Goal: Information Seeking & Learning: Learn about a topic

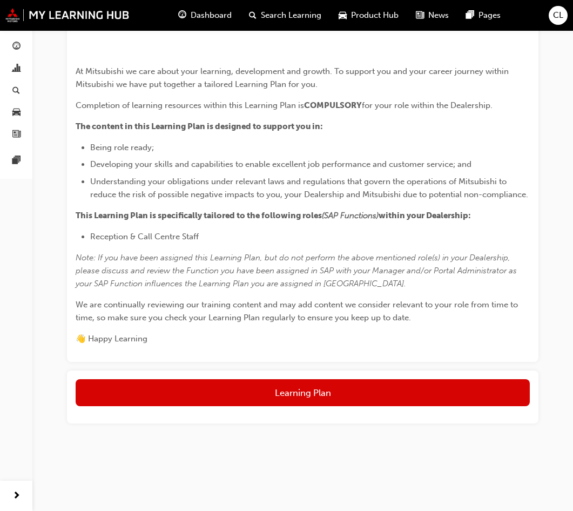
scroll to position [472, 0]
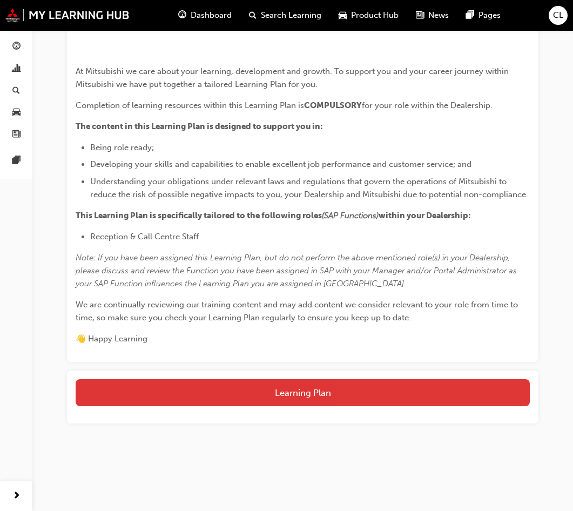
click at [327, 396] on button "Learning Plan" at bounding box center [303, 392] width 454 height 27
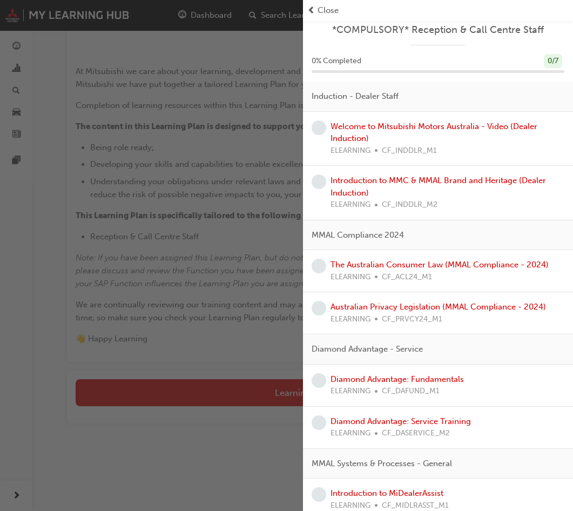
scroll to position [0, 0]
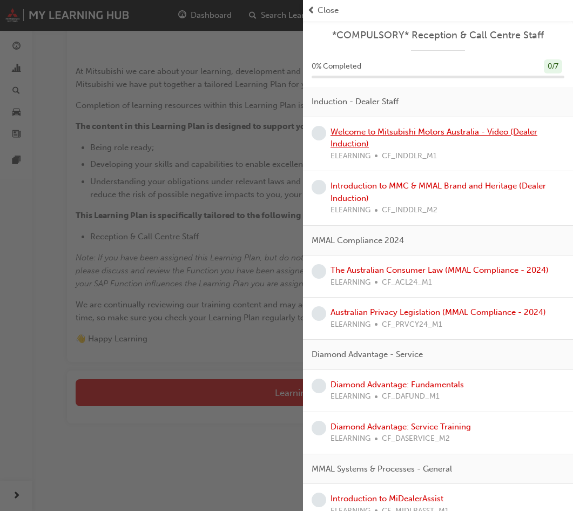
click at [420, 135] on link "Welcome to Mitsubishi Motors Australia - Video (Dealer Induction)" at bounding box center [433, 138] width 207 height 22
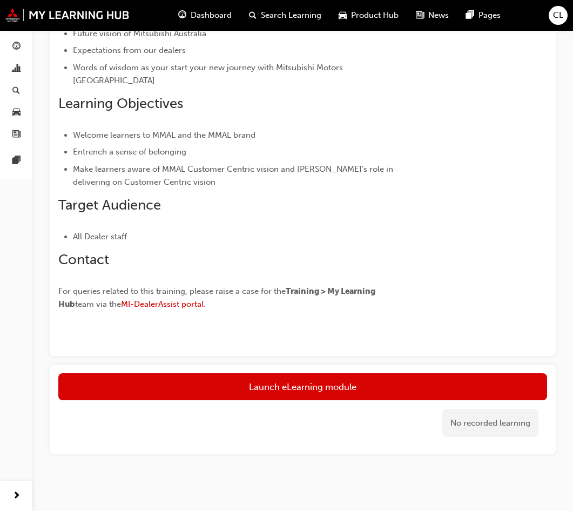
scroll to position [217, 0]
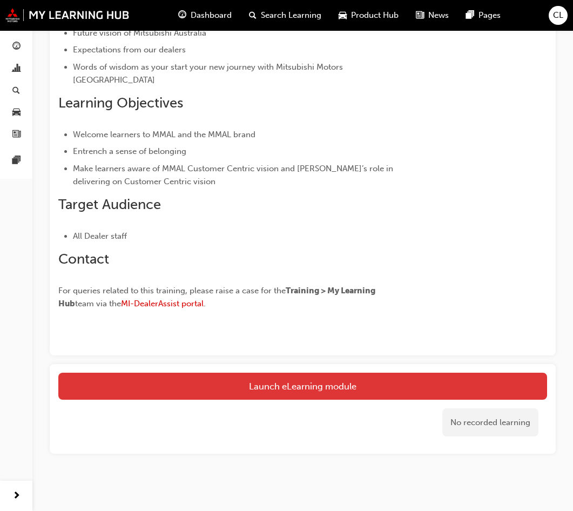
click at [391, 377] on link "Launch eLearning module" at bounding box center [302, 385] width 488 height 27
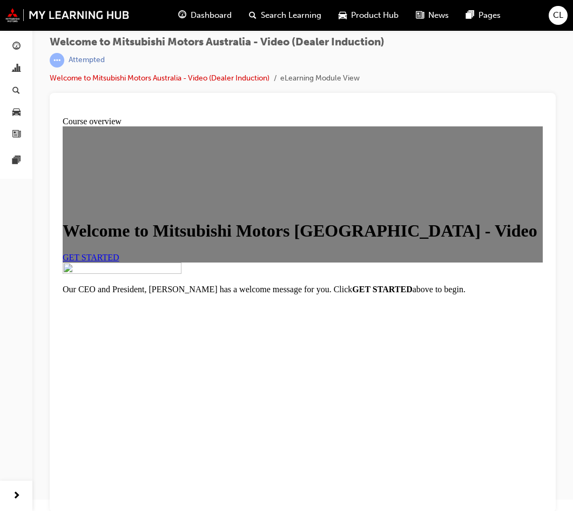
scroll to position [15, 0]
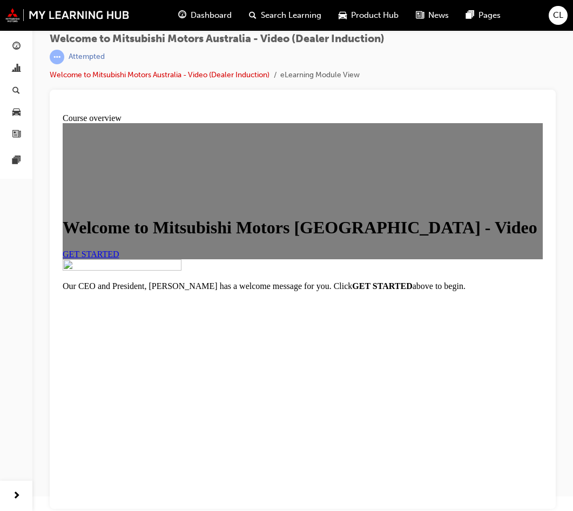
click at [119, 249] on link "GET STARTED" at bounding box center [91, 253] width 57 height 9
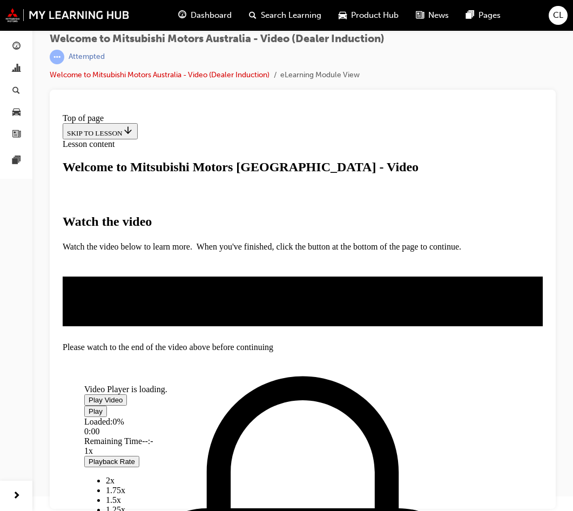
scroll to position [107, 0]
click at [13, 46] on span "guage-icon" at bounding box center [16, 47] width 8 height 10
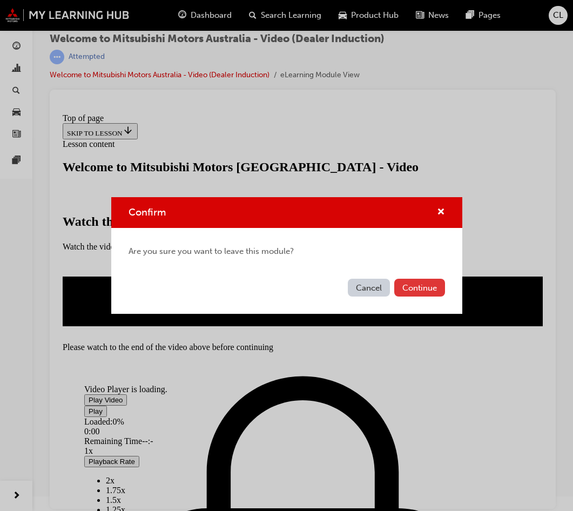
click at [414, 291] on button "Continue" at bounding box center [419, 287] width 51 height 18
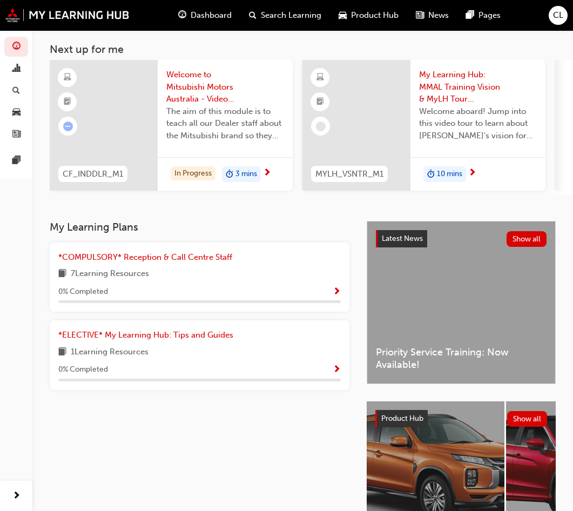
scroll to position [108, 0]
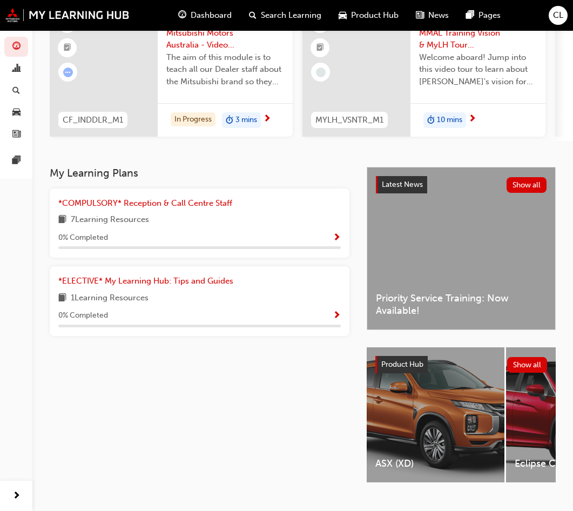
click at [299, 300] on div "1 Learning Resources" at bounding box center [199, 297] width 282 height 13
click at [209, 287] on link "*ELECTIVE* My Learning Hub: Tips and Guides" at bounding box center [147, 281] width 179 height 12
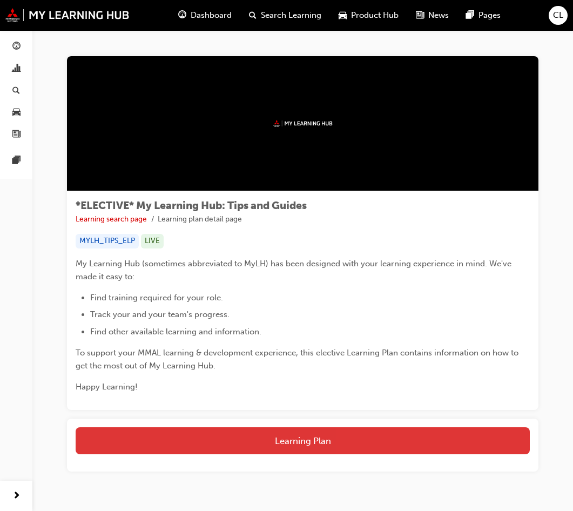
click at [329, 443] on button "Learning Plan" at bounding box center [303, 440] width 454 height 27
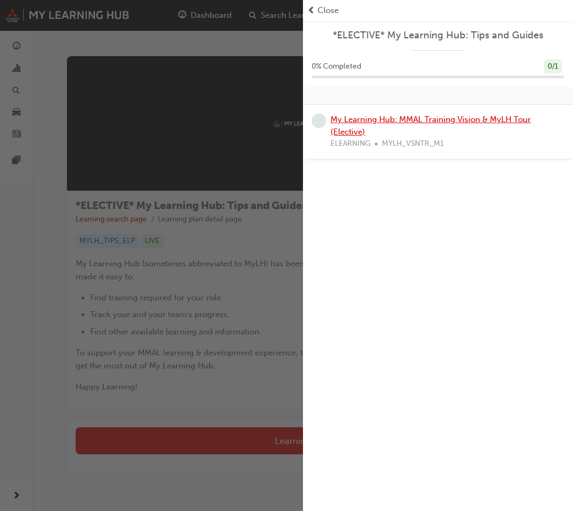
click at [414, 115] on link "My Learning Hub: MMAL Training Vision & MyLH Tour (Elective)" at bounding box center [430, 125] width 200 height 22
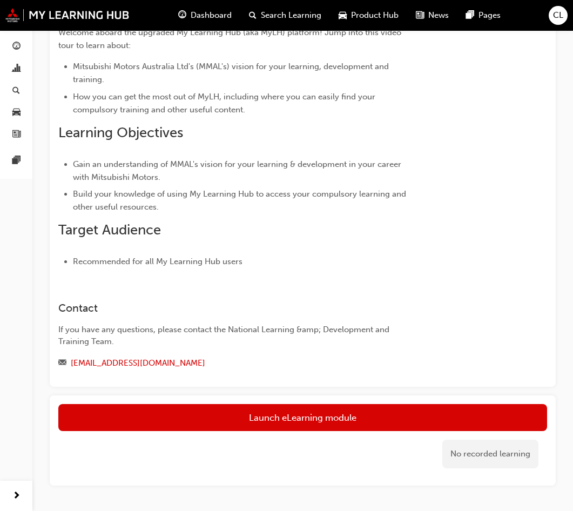
scroll to position [190, 0]
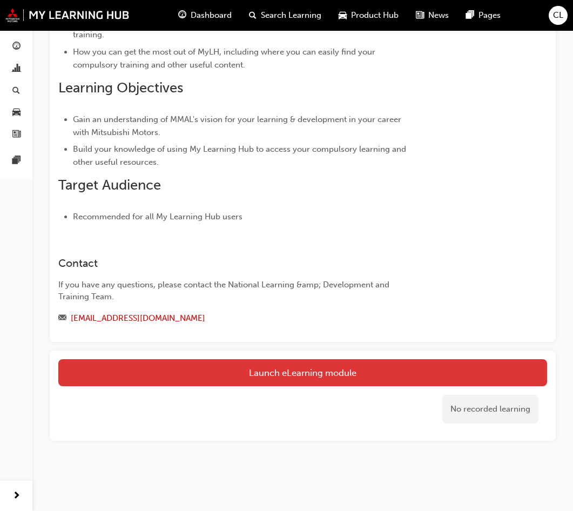
click at [305, 374] on link "Launch eLearning module" at bounding box center [302, 372] width 488 height 27
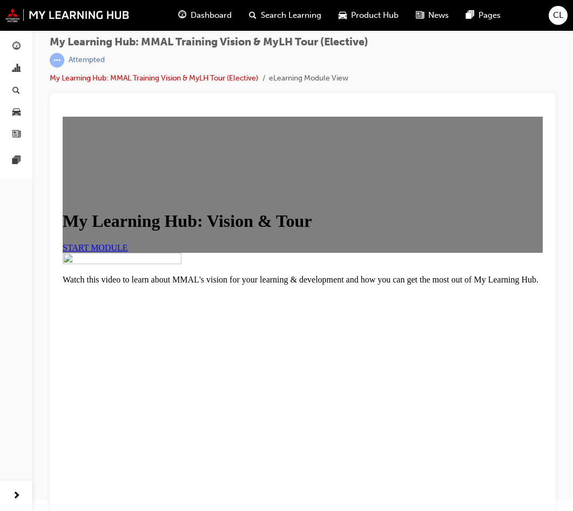
scroll to position [15, 0]
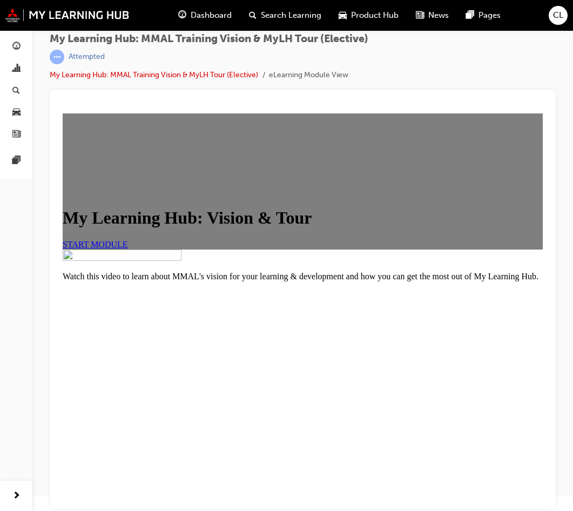
click at [185, 242] on div "START MODULE" at bounding box center [303, 245] width 480 height 10
click at [128, 240] on span "START MODULE" at bounding box center [95, 244] width 65 height 9
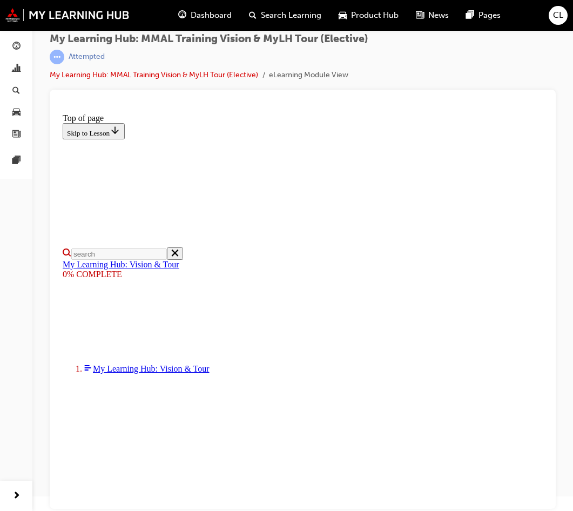
scroll to position [110, 0]
